Goal: Find specific page/section: Find specific page/section

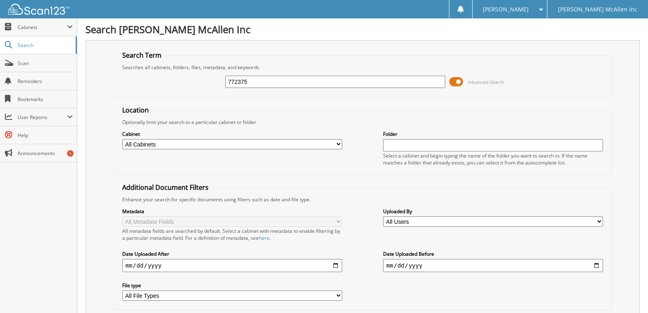
type input "772375"
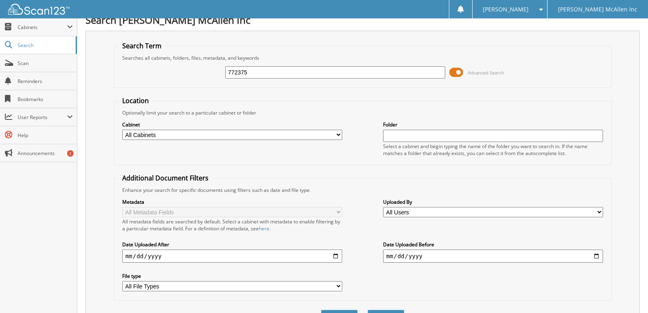
scroll to position [194, 0]
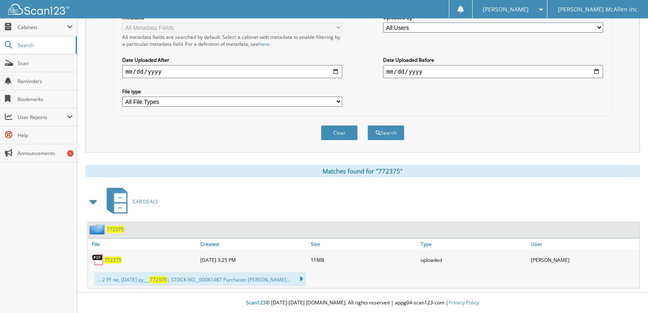
click at [110, 258] on span "772375" at bounding box center [112, 259] width 17 height 7
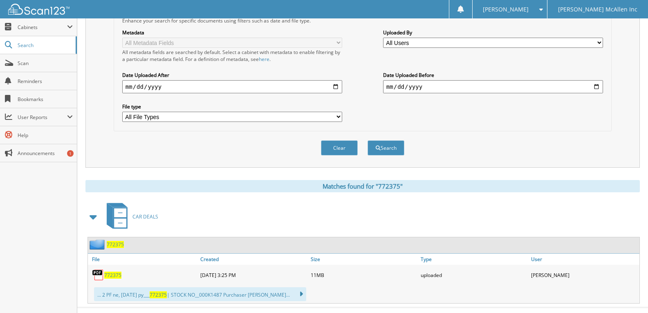
scroll to position [0, 0]
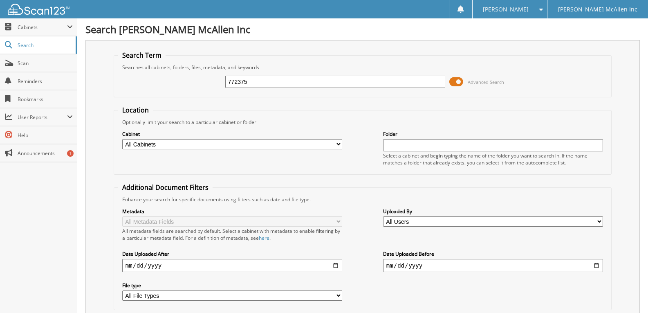
click at [255, 83] on input "772375" at bounding box center [335, 82] width 220 height 12
type input "7723905"
click at [239, 84] on input "7723905" at bounding box center [335, 82] width 220 height 12
click at [238, 84] on input "7723905" at bounding box center [335, 82] width 220 height 12
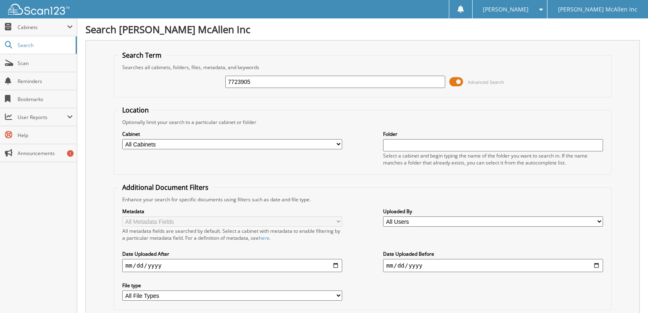
click at [237, 85] on input "7723905" at bounding box center [335, 82] width 220 height 12
click at [238, 85] on input "7723905" at bounding box center [335, 82] width 220 height 12
click at [245, 105] on form "Search Term Searches all cabinets, folders, files, metadata, and keywords 77239…" at bounding box center [363, 197] width 498 height 292
click at [235, 84] on input "7723905" at bounding box center [335, 82] width 220 height 12
click at [239, 83] on input "7723905" at bounding box center [335, 82] width 220 height 12
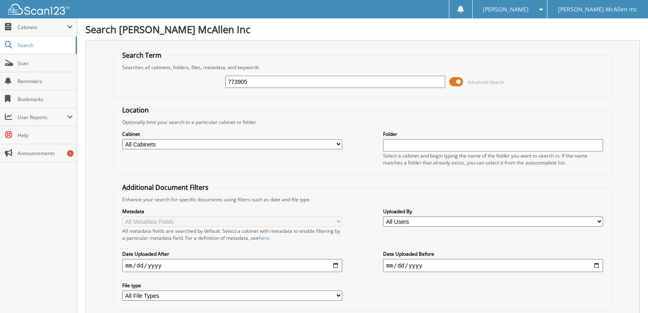
type input "773905"
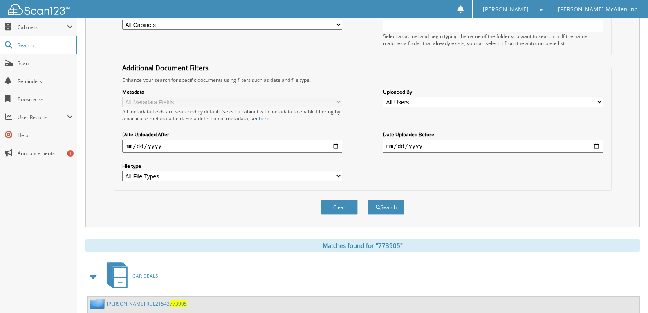
scroll to position [204, 0]
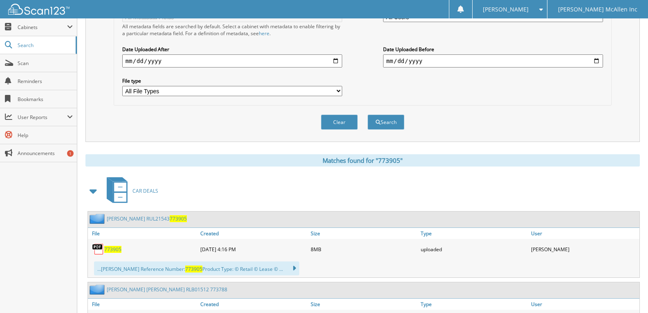
click at [114, 251] on span "773905" at bounding box center [112, 249] width 17 height 7
